Goal: Check status: Check status

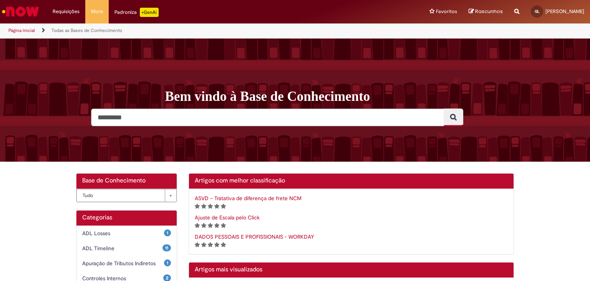
click at [28, 8] on img "Ir para a Homepage" at bounding box center [21, 11] width 40 height 15
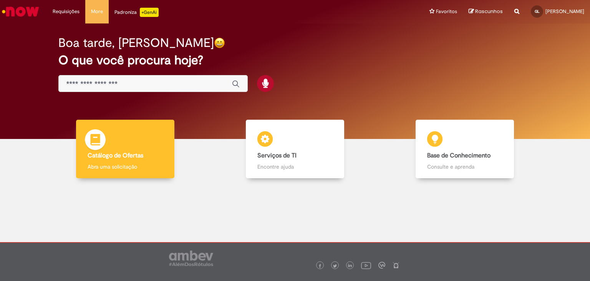
click at [128, 133] on div "Catálogo de Ofertas Catálogo de Ofertas Abra uma solicitação" at bounding box center [125, 149] width 98 height 59
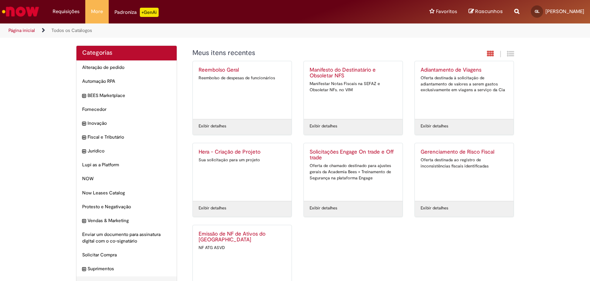
click at [226, 244] on div "NF ATG ASVD" at bounding box center [242, 247] width 87 height 6
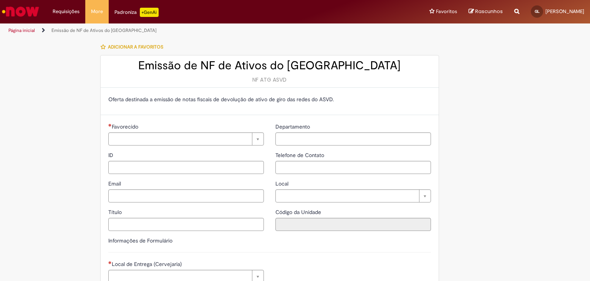
type input "**********"
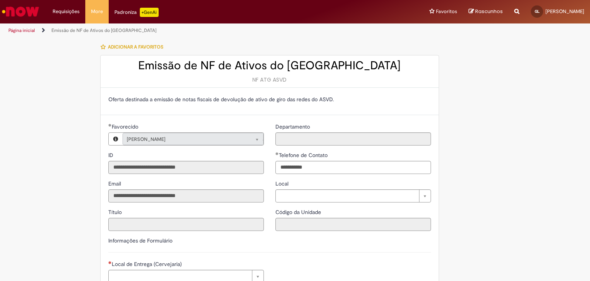
type input "**********"
click at [64, 8] on li "Requisições Exibir Todas as Solicitações" at bounding box center [66, 11] width 38 height 23
click at [68, 28] on link "Exibir Todas as Solicitações" at bounding box center [89, 31] width 85 height 8
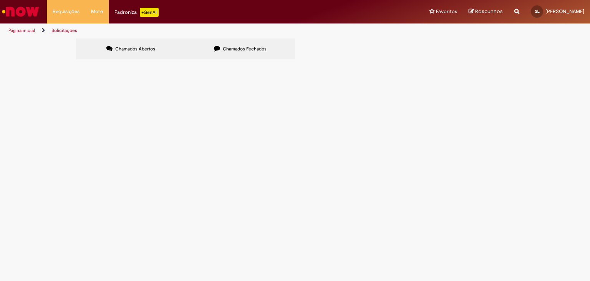
click at [230, 42] on label "Chamados Fechados" at bounding box center [241, 48] width 110 height 21
drag, startPoint x: 110, startPoint y: 118, endPoint x: 85, endPoint y: 118, distance: 25.0
click at [0, 0] on td "R13577957" at bounding box center [0, 0] width 0 height 0
copy span "R13577957"
